Goal: Transaction & Acquisition: Purchase product/service

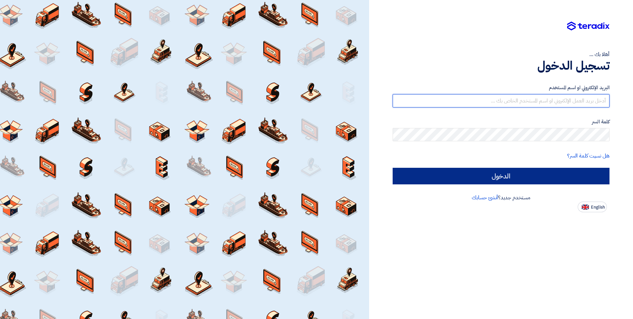
type input "[EMAIL_ADDRESS][DOMAIN_NAME]"
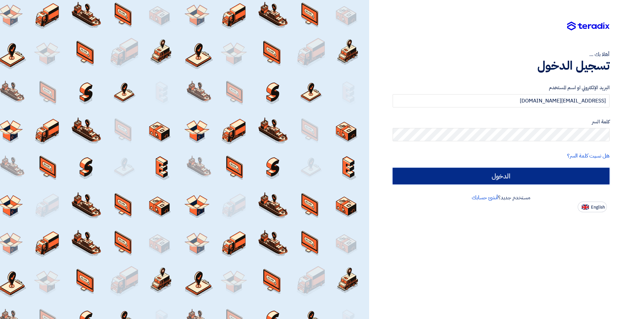
click at [568, 178] on input "الدخول" at bounding box center [501, 176] width 217 height 17
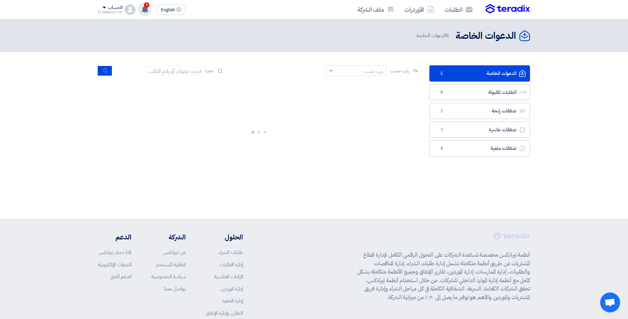
click at [147, 13] on div "1 تم نشر طلب عروض أسعار جديد - شاهد التفاصيل 15 hours ago مبروك .. تم ترسية طلب…" at bounding box center [144, 9] width 13 height 13
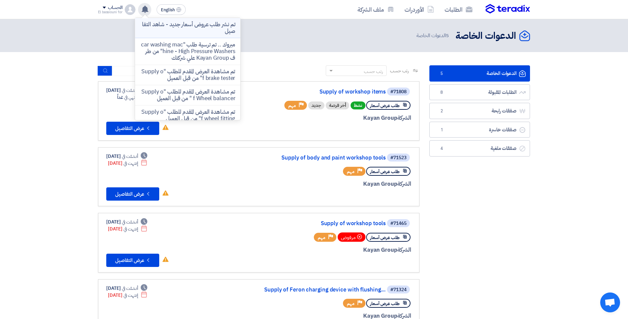
click at [169, 28] on p "تم نشر طلب عروض أسعار جديد - شاهد التفاصيل" at bounding box center [187, 27] width 95 height 13
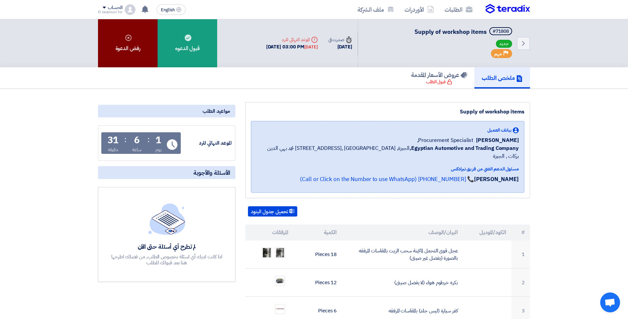
click at [115, 40] on div "رفض الدعوة" at bounding box center [128, 43] width 60 height 48
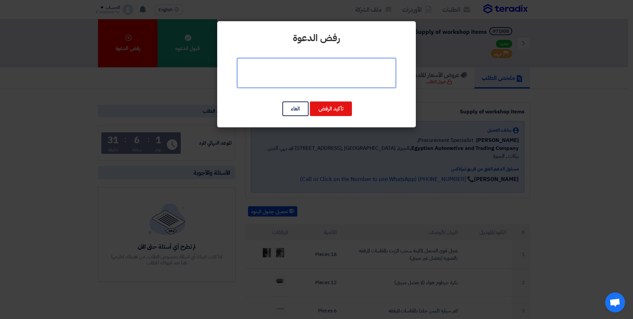
click at [316, 71] on textarea at bounding box center [316, 73] width 159 height 30
type textarea "المطلوب خارج مجال شركتنا"
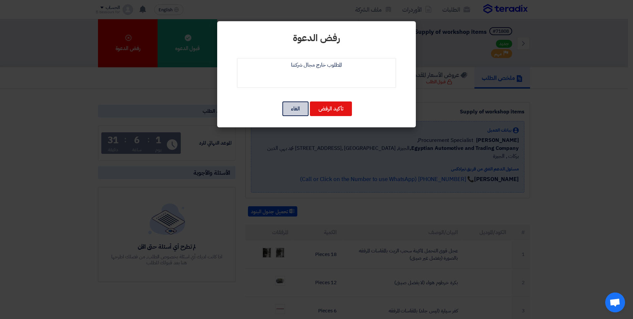
click at [301, 111] on button "الغاء" at bounding box center [295, 108] width 26 height 15
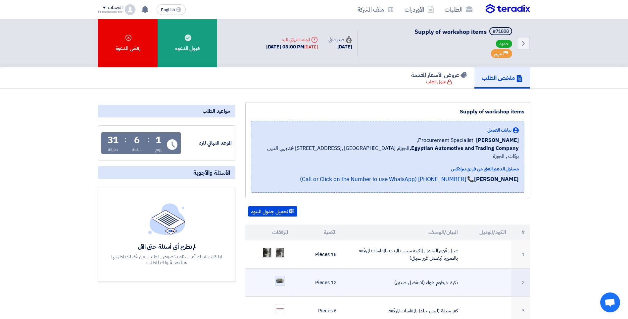
click at [280, 277] on img at bounding box center [279, 280] width 9 height 6
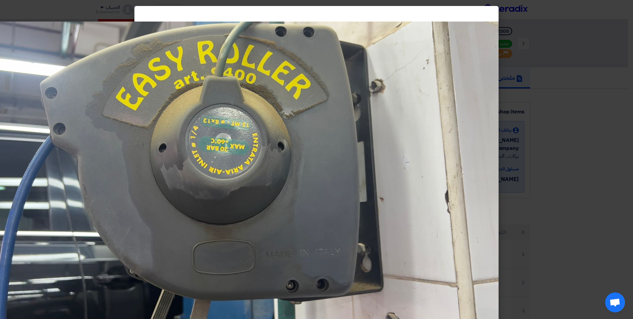
click at [594, 214] on modal-container at bounding box center [316, 159] width 633 height 319
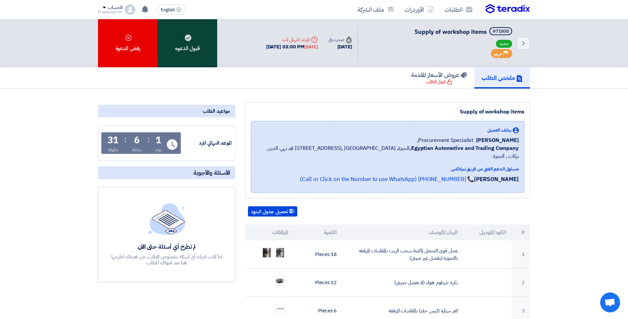
click at [184, 41] on div "قبول الدعوه" at bounding box center [188, 43] width 60 height 48
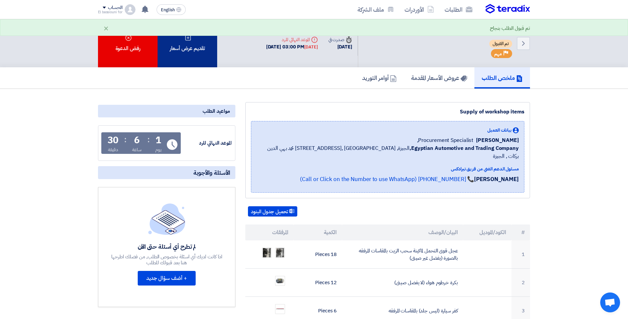
click at [188, 42] on div "تقديم عرض أسعار" at bounding box center [188, 43] width 60 height 48
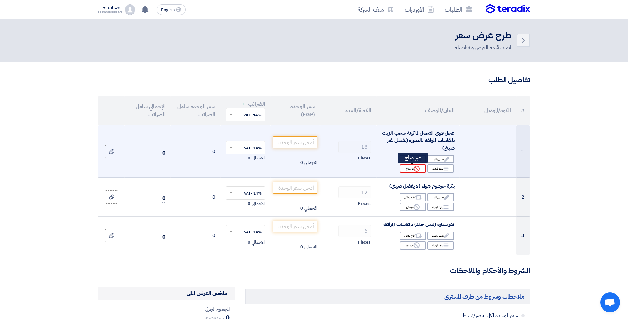
click at [414, 169] on div "Reject غير متاح" at bounding box center [413, 168] width 26 height 8
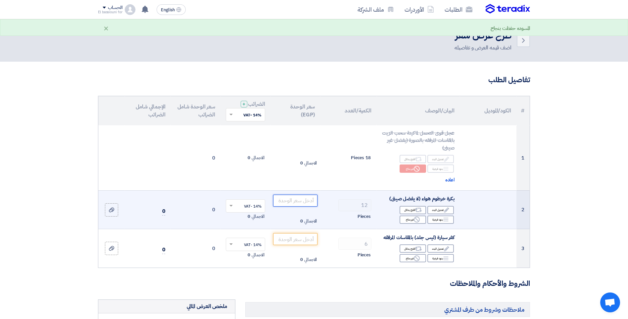
click at [313, 199] on input "number" at bounding box center [295, 200] width 45 height 12
type input "13000"
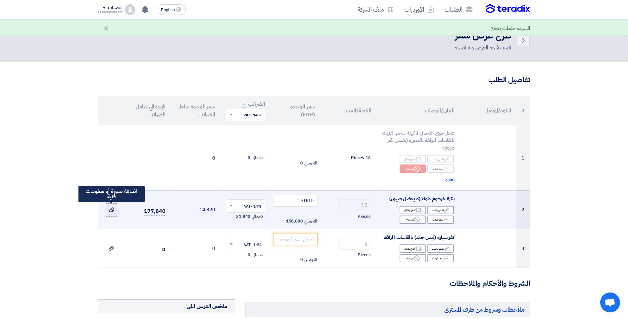
click at [111, 210] on icon at bounding box center [111, 209] width 5 height 5
click at [0, 0] on input "file" at bounding box center [0, 0] width 0 height 0
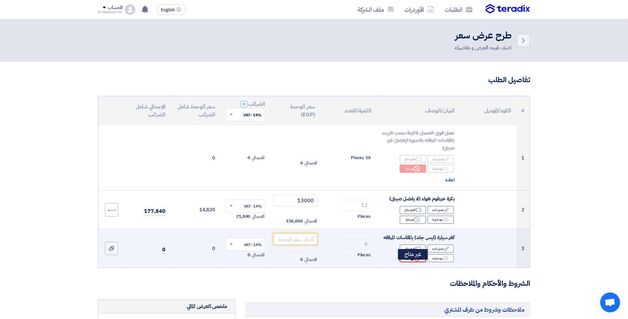
click at [408, 262] on div "Reject غير متاح" at bounding box center [413, 258] width 26 height 8
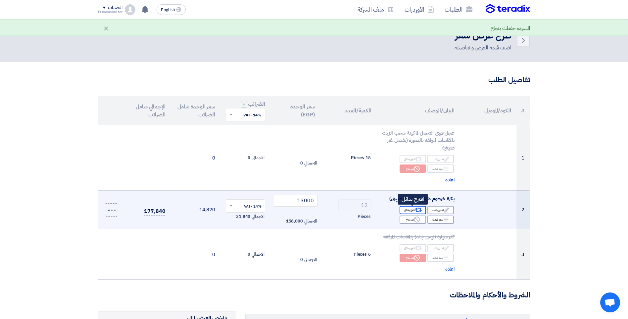
click at [416, 209] on icon "Alternative" at bounding box center [418, 209] width 7 height 7
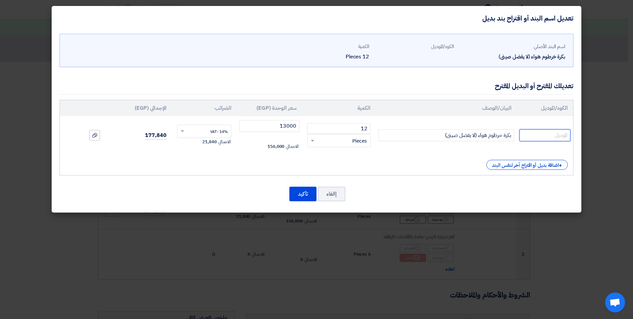
click at [556, 140] on input "text" at bounding box center [545, 135] width 51 height 12
paste input "Gartec"
paste input "AA2904"
type input "Gartec model AA2904-[GEOGRAPHIC_DATA]"
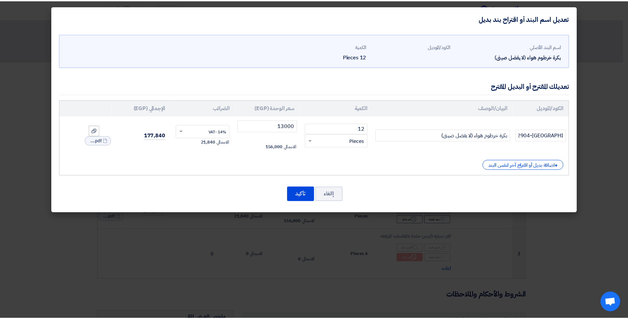
scroll to position [0, 0]
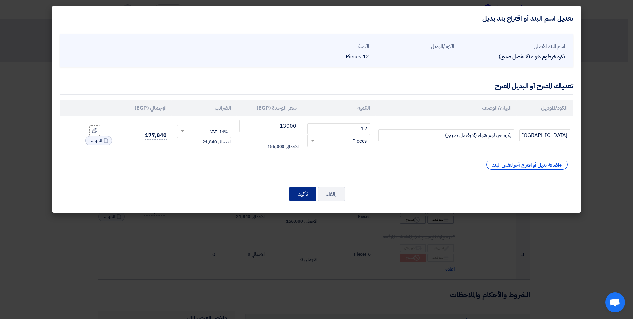
click at [297, 192] on button "تأكيد" at bounding box center [302, 193] width 27 height 15
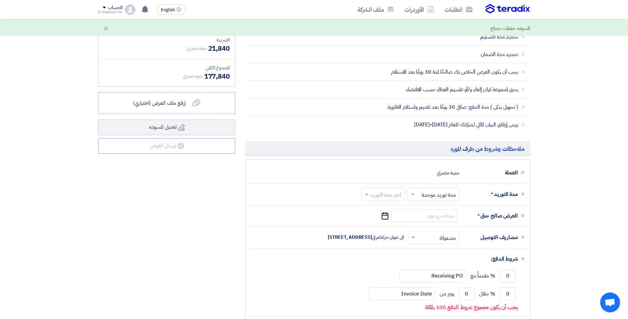
scroll to position [351, 0]
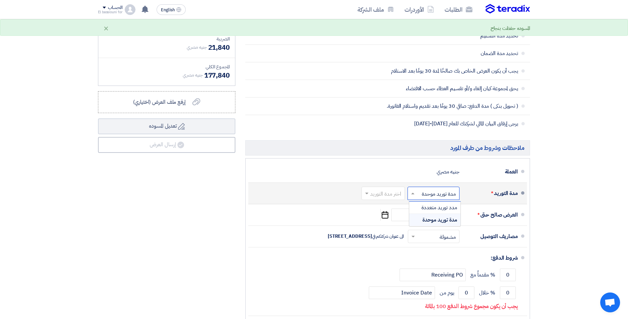
click at [429, 198] on input "text" at bounding box center [432, 194] width 49 height 10
click at [428, 198] on input "text" at bounding box center [432, 194] width 49 height 10
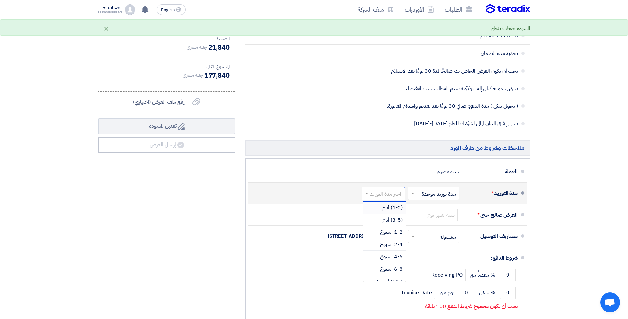
click at [392, 198] on input "text" at bounding box center [382, 194] width 40 height 10
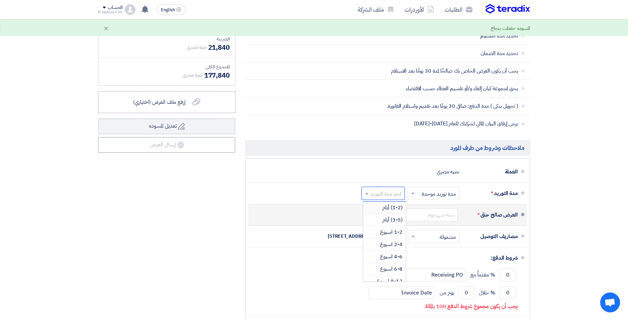
click at [393, 211] on span "(1-2) أيام" at bounding box center [392, 207] width 20 height 8
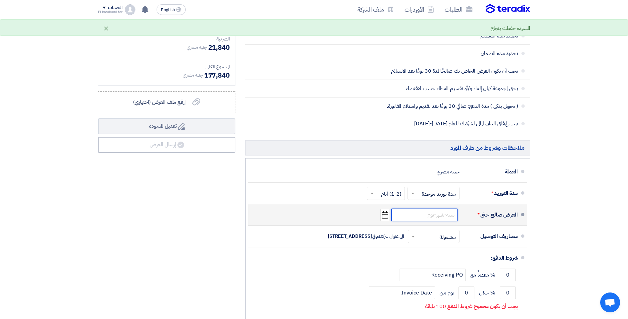
click at [438, 221] on input at bounding box center [424, 214] width 66 height 13
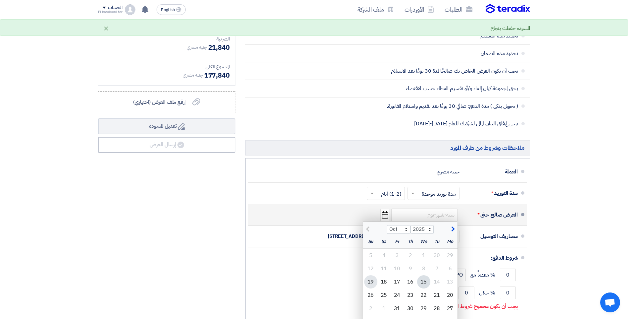
click at [369, 288] on div "19" at bounding box center [370, 281] width 13 height 13
type input "[DATE]"
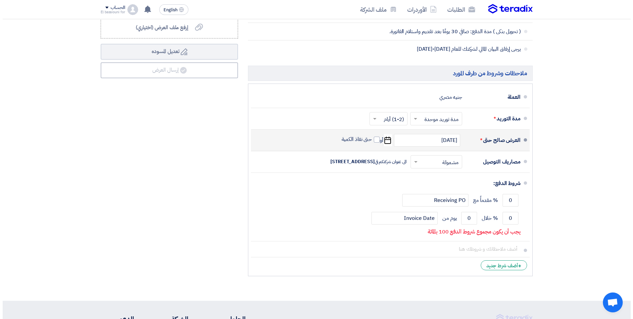
scroll to position [434, 0]
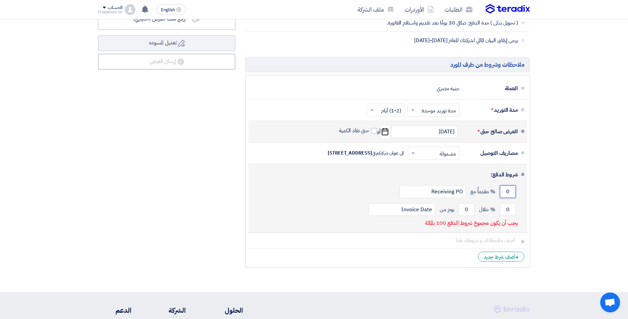
drag, startPoint x: 506, startPoint y: 199, endPoint x: 515, endPoint y: 198, distance: 9.0
click at [515, 198] on input "0" at bounding box center [508, 191] width 16 height 13
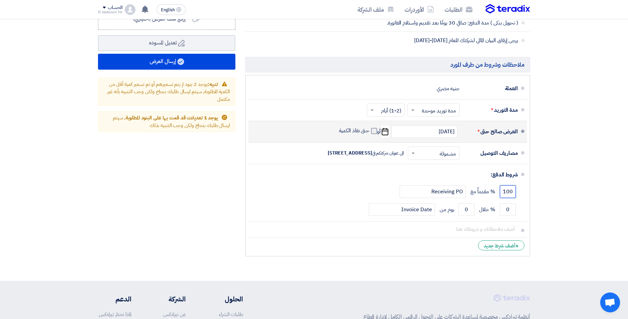
type input "100"
click at [372, 134] on span at bounding box center [374, 131] width 6 height 6
click at [370, 138] on input "حتى نفاذ الكمية" at bounding box center [354, 133] width 32 height 13
checkbox input "true"
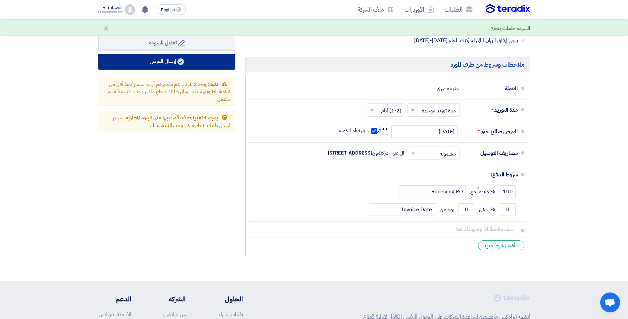
click at [219, 70] on button "إرسال العرض" at bounding box center [166, 62] width 137 height 16
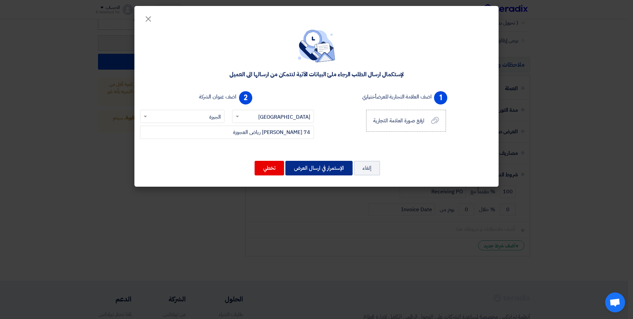
click at [321, 168] on button "الإستمرار في ارسال العرض" at bounding box center [318, 168] width 67 height 15
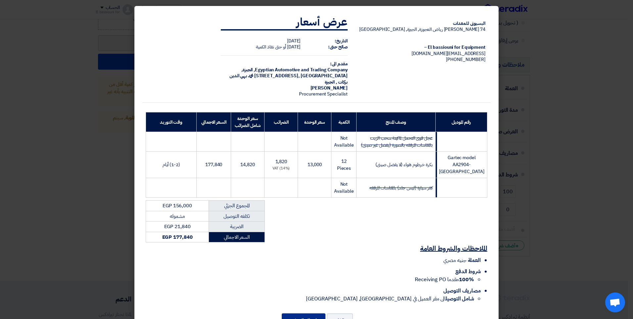
click at [306, 317] on button "إرسال العرض" at bounding box center [304, 320] width 44 height 15
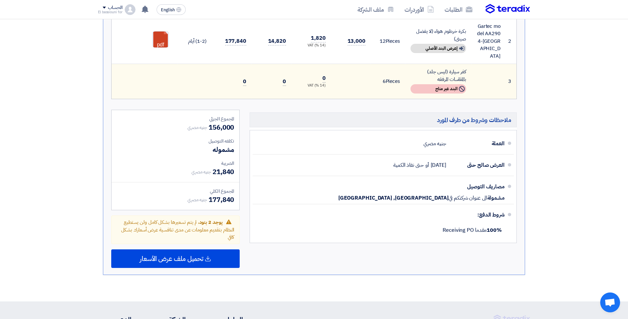
scroll to position [259, 0]
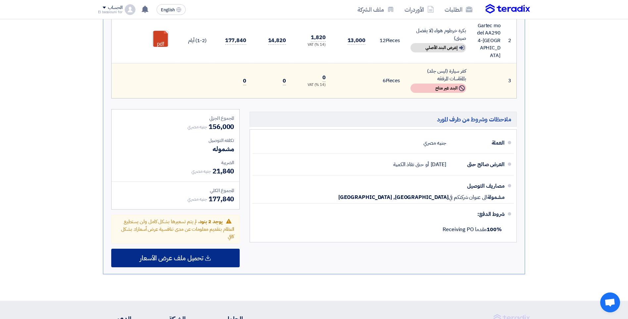
click at [215, 248] on div "تحميل ملف عرض الأسعار" at bounding box center [175, 257] width 128 height 19
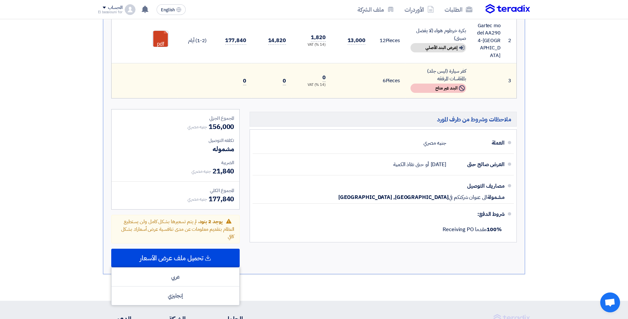
click at [492, 35] on td "Gartec model AA2904-[GEOGRAPHIC_DATA]" at bounding box center [489, 41] width 34 height 46
drag, startPoint x: 492, startPoint y: 35, endPoint x: 484, endPoint y: 35, distance: 8.3
click at [484, 35] on td "Gartec model AA2904-[GEOGRAPHIC_DATA]" at bounding box center [489, 41] width 34 height 46
drag, startPoint x: 485, startPoint y: 35, endPoint x: 500, endPoint y: 35, distance: 14.6
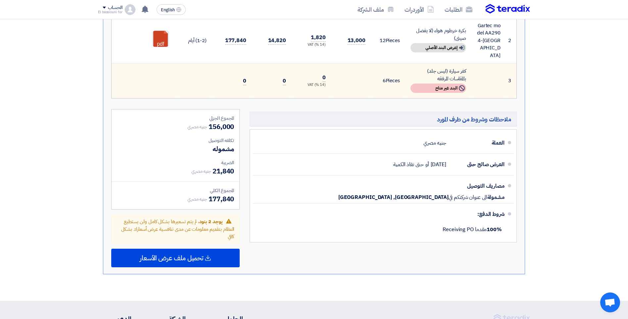
click at [500, 35] on td "Gartec model AA2904-[GEOGRAPHIC_DATA]" at bounding box center [489, 41] width 34 height 46
drag, startPoint x: 500, startPoint y: 35, endPoint x: 496, endPoint y: 35, distance: 3.6
copy td "AA290"
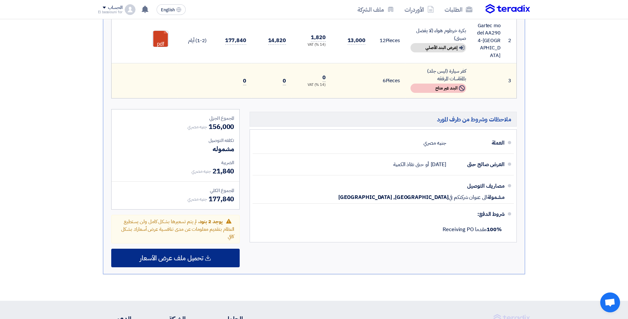
click at [171, 255] on span "تحميل ملف عرض الأسعار" at bounding box center [172, 258] width 64 height 6
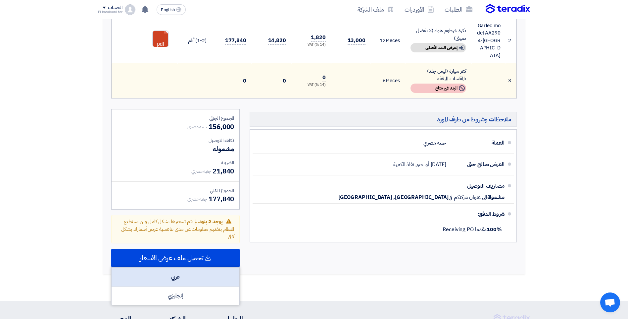
click at [157, 273] on div "عربي" at bounding box center [176, 276] width 128 height 19
